Goal: Task Accomplishment & Management: Manage account settings

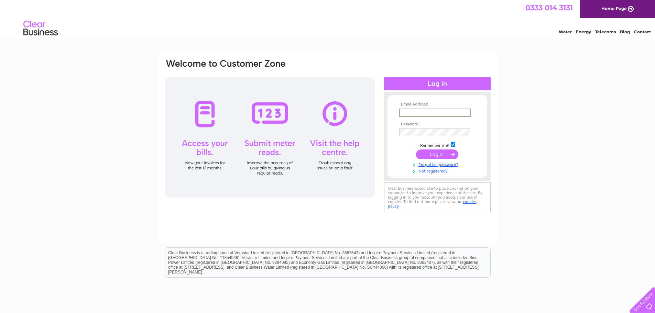
click at [422, 112] on input "text" at bounding box center [435, 113] width 72 height 8
type input "colin.heckford@gmail.com"
click at [434, 156] on input "submit" at bounding box center [437, 155] width 42 height 10
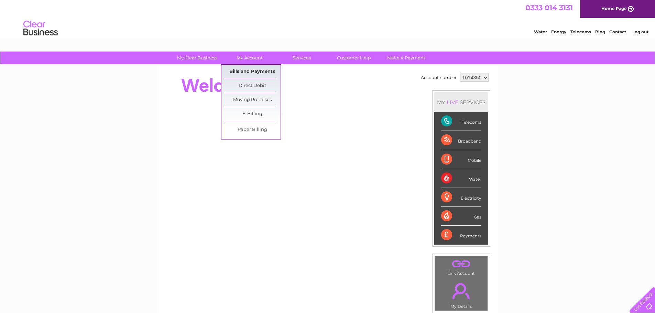
click at [252, 71] on link "Bills and Payments" at bounding box center [252, 72] width 57 height 14
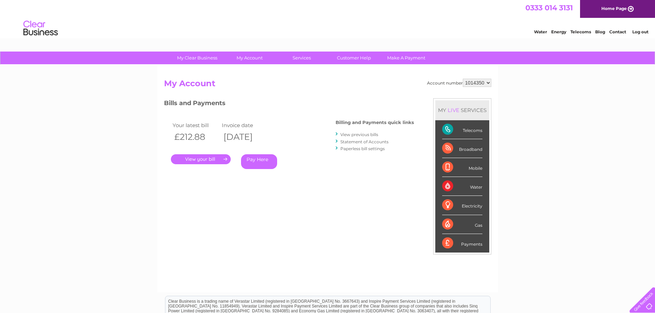
click at [204, 159] on link "." at bounding box center [201, 159] width 60 height 10
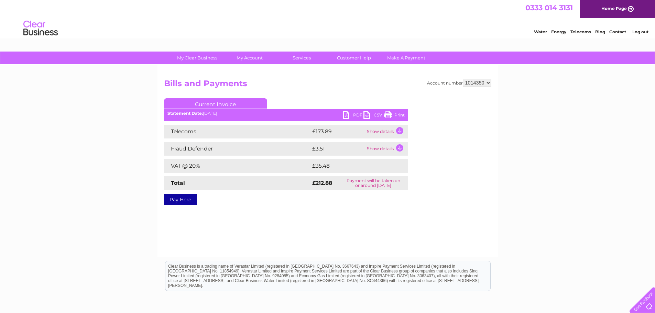
click at [345, 113] on link "PDF" at bounding box center [353, 116] width 21 height 10
click at [641, 31] on link "Log out" at bounding box center [640, 31] width 16 height 5
